Goal: Book appointment/travel/reservation

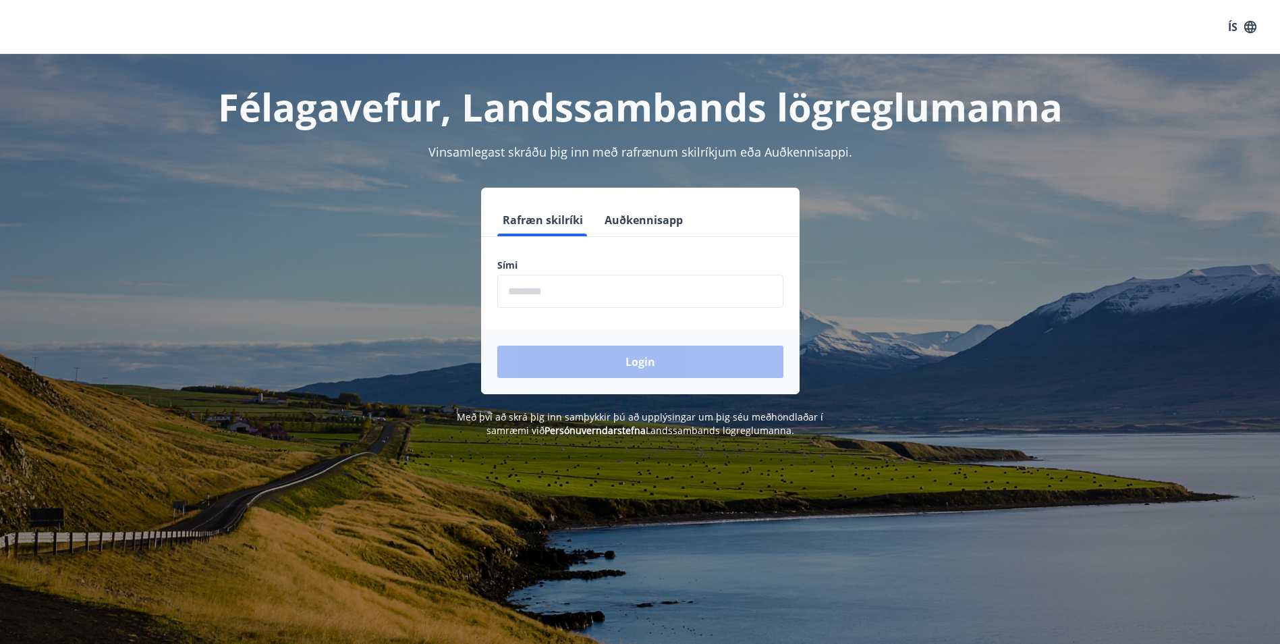
click at [627, 295] on input "phone" at bounding box center [640, 291] width 286 height 33
type input "********"
click at [642, 353] on button "Login" at bounding box center [640, 361] width 286 height 32
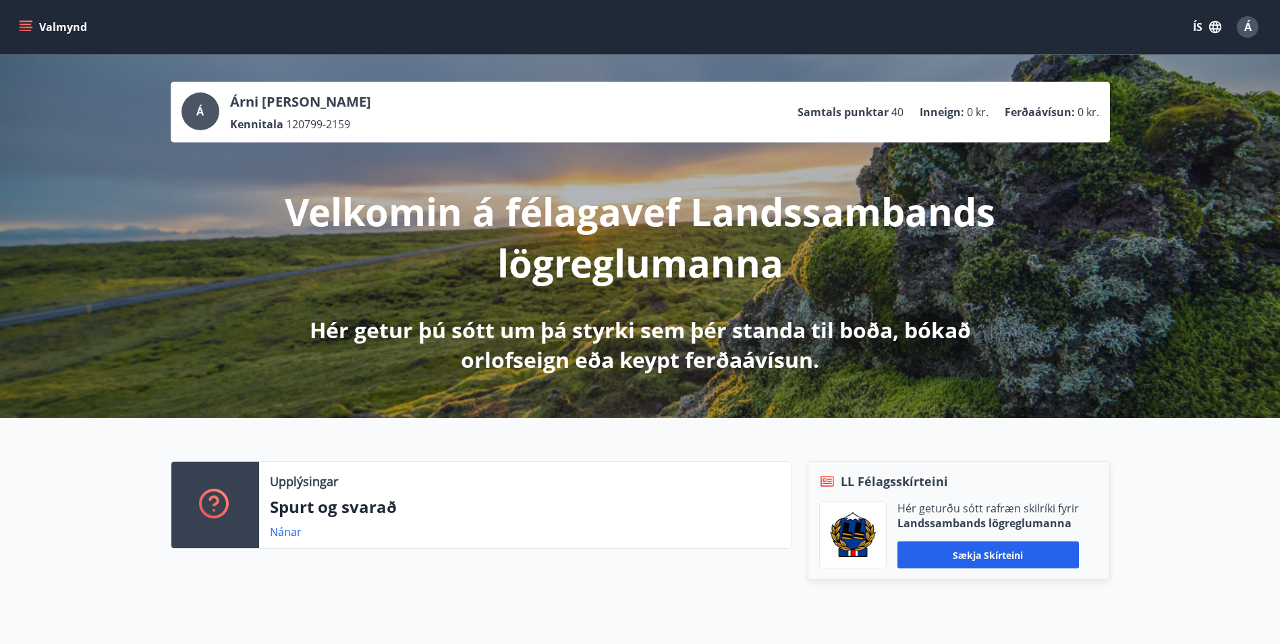
click at [16, 28] on div "Valmynd ÍS Á" at bounding box center [640, 27] width 1280 height 54
click at [22, 25] on icon "menu" at bounding box center [26, 24] width 12 height 1
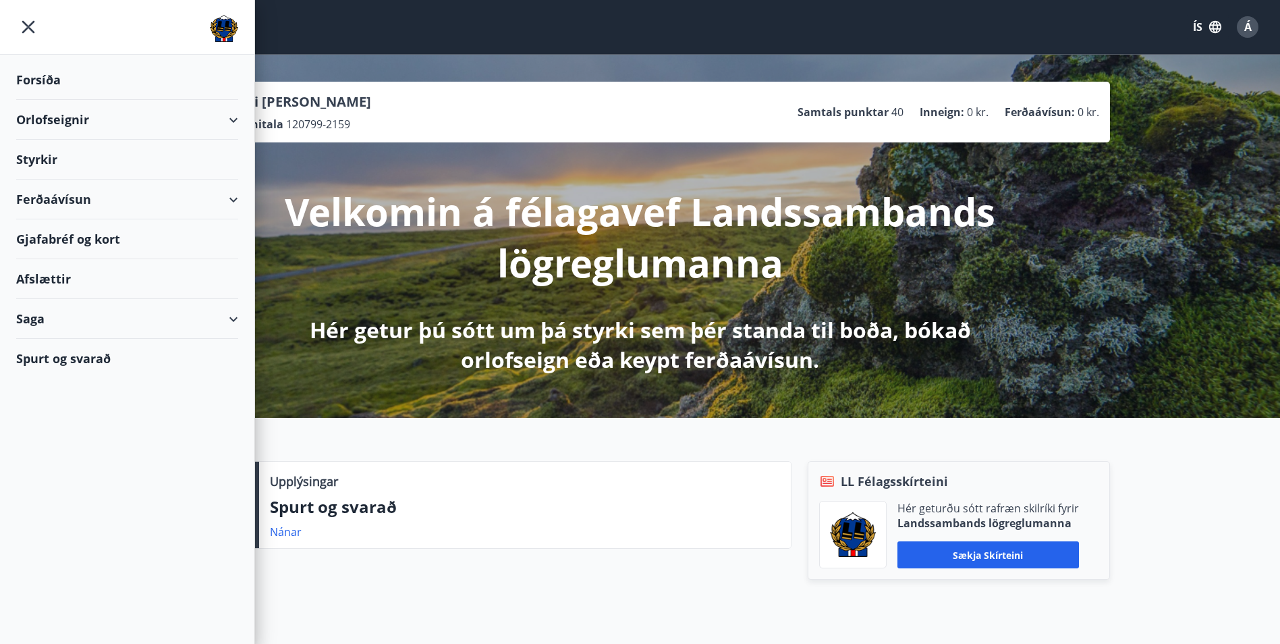
click at [229, 116] on div "Orlofseignir" at bounding box center [127, 120] width 222 height 40
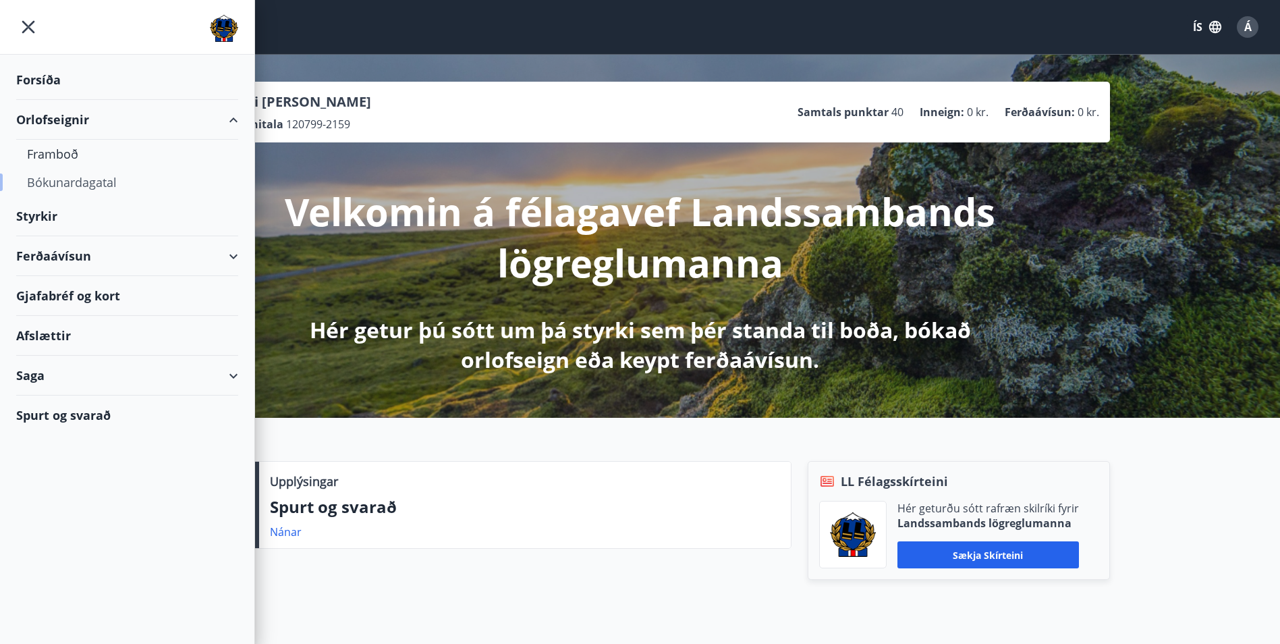
click at [73, 176] on div "Bókunardagatal" at bounding box center [127, 182] width 200 height 28
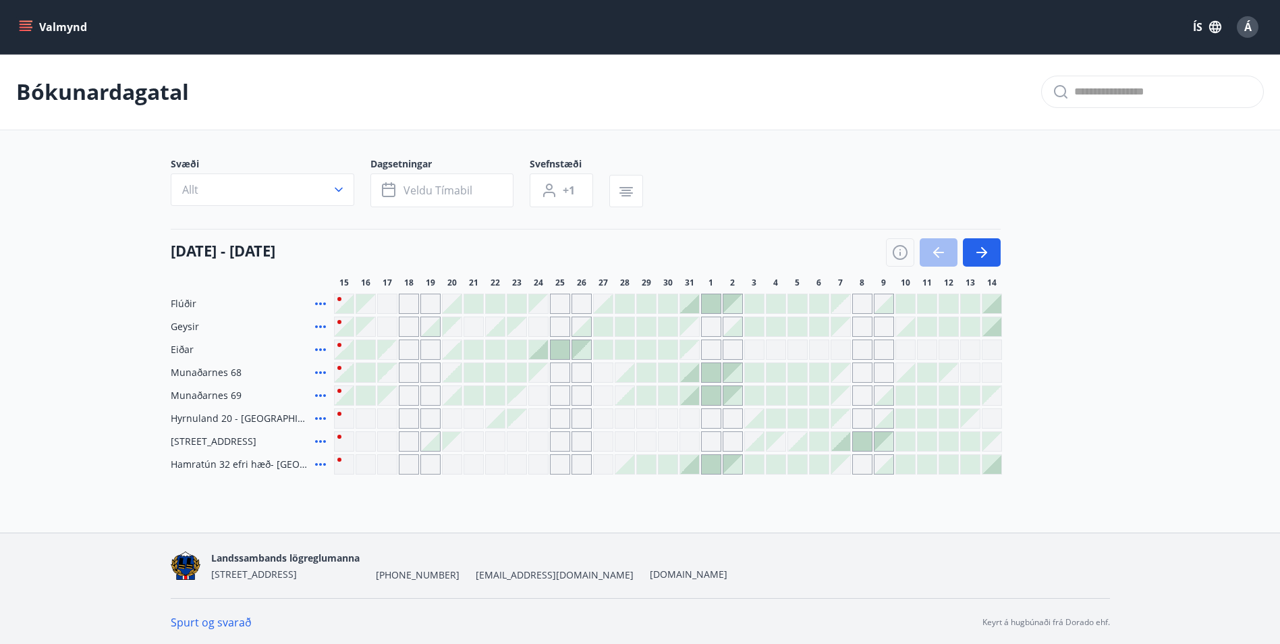
scroll to position [2, 0]
click at [710, 455] on div at bounding box center [711, 462] width 19 height 19
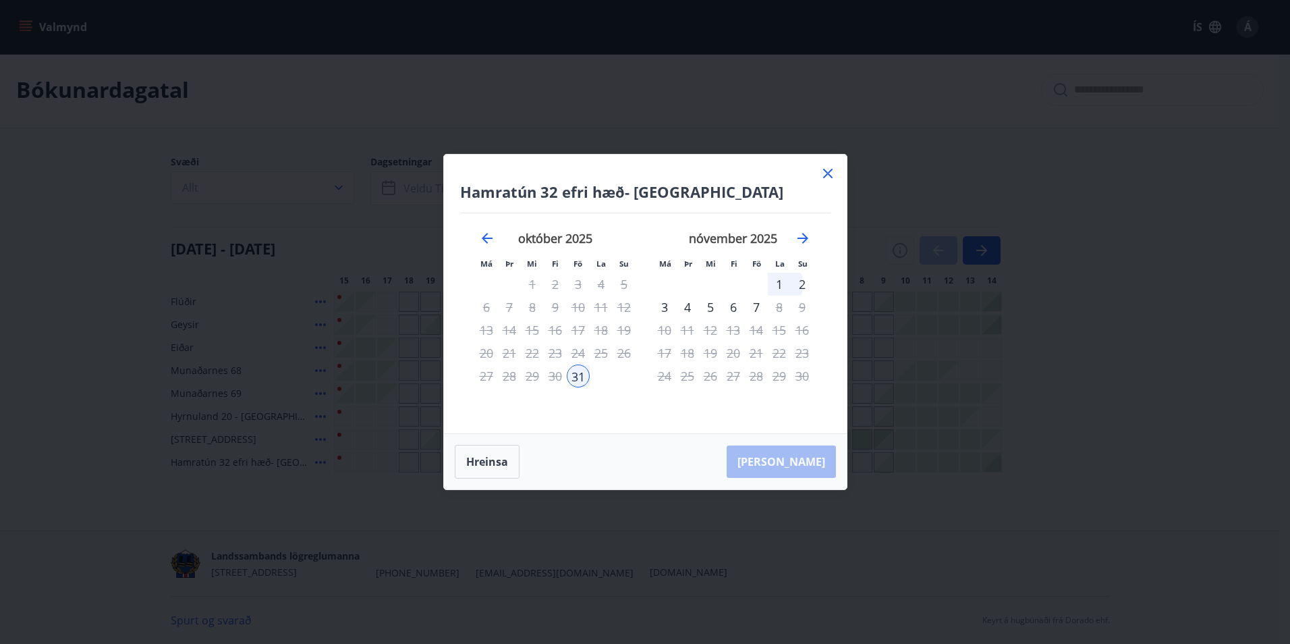
click at [824, 177] on icon at bounding box center [827, 173] width 9 height 9
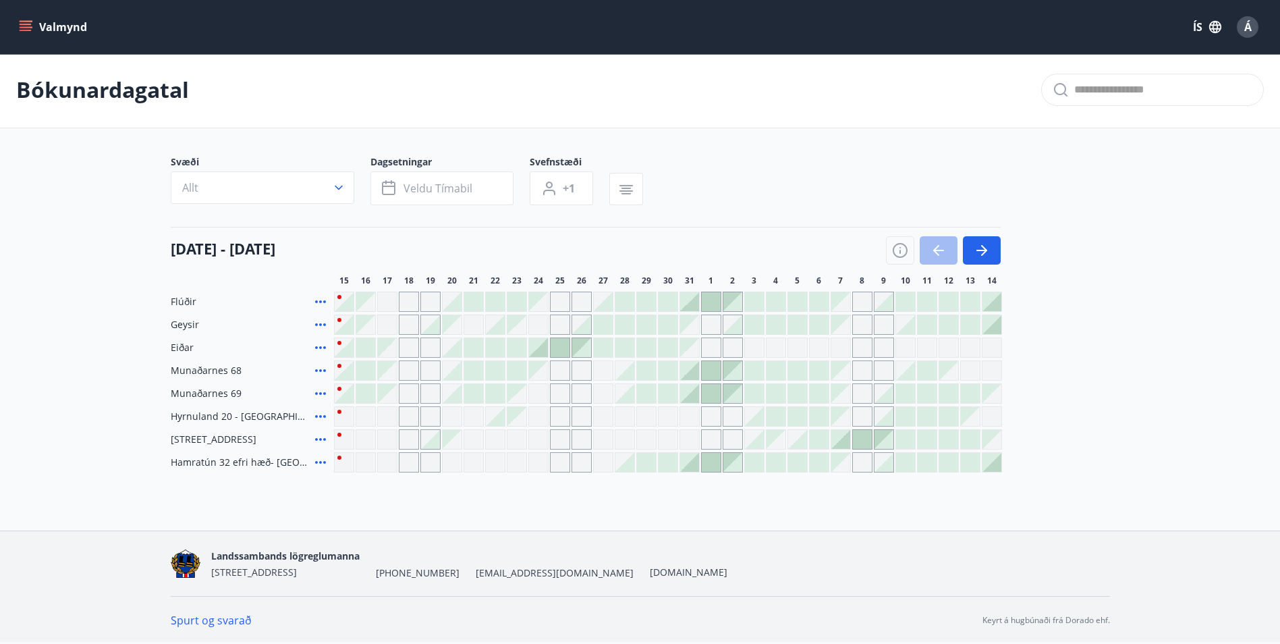
click at [560, 436] on div "Gráir dagar eru ekki bókanlegir" at bounding box center [560, 439] width 20 height 20
click at [656, 528] on div "Valmynd ÍS Á Bókunardagatal Svæði Allt Dagsetningar Veldu tímabil Svefnstæði +1…" at bounding box center [640, 264] width 1280 height 532
